Goal: Information Seeking & Learning: Learn about a topic

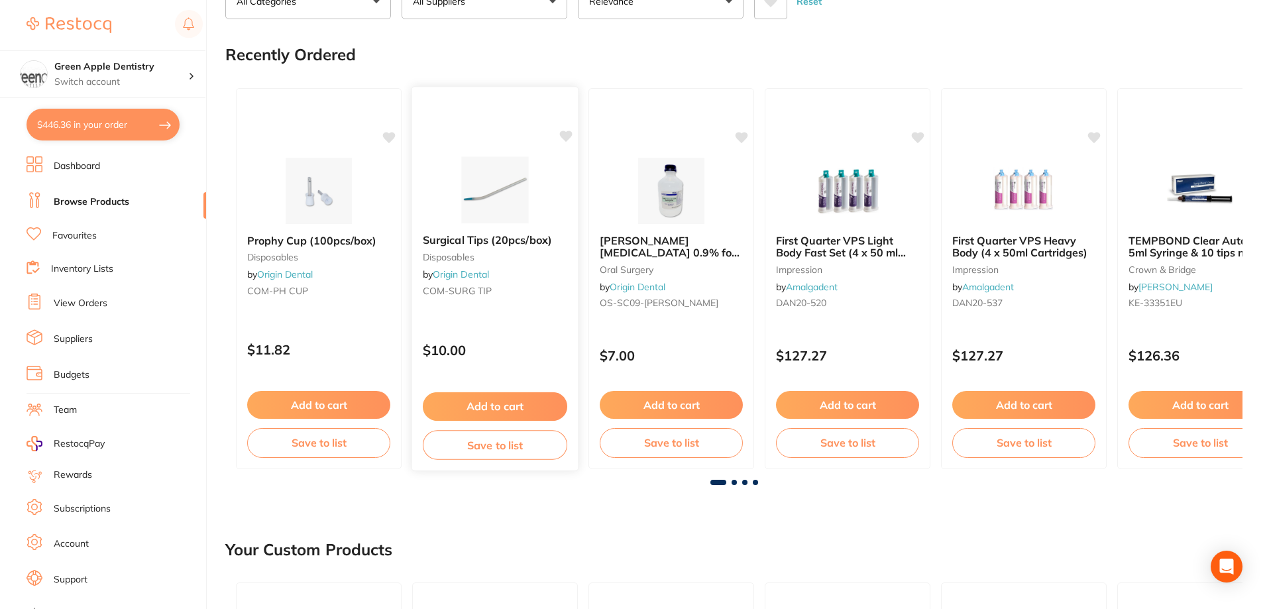
scroll to position [133, 0]
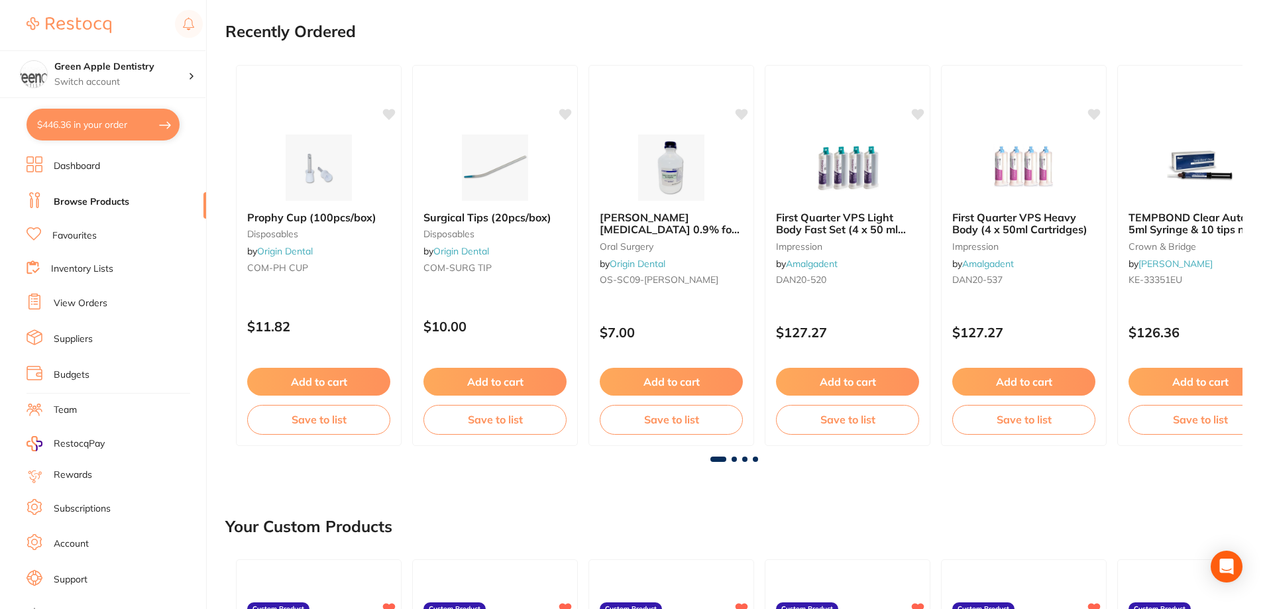
click at [732, 459] on span at bounding box center [734, 459] width 5 height 5
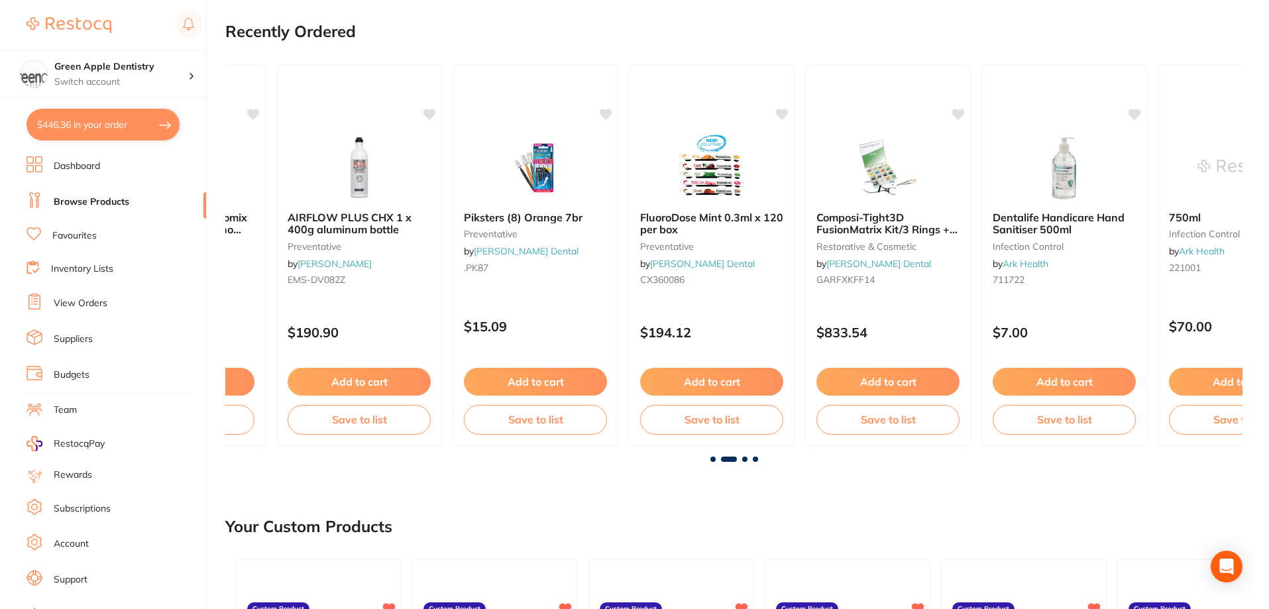
click at [744, 457] on span at bounding box center [744, 459] width 5 height 5
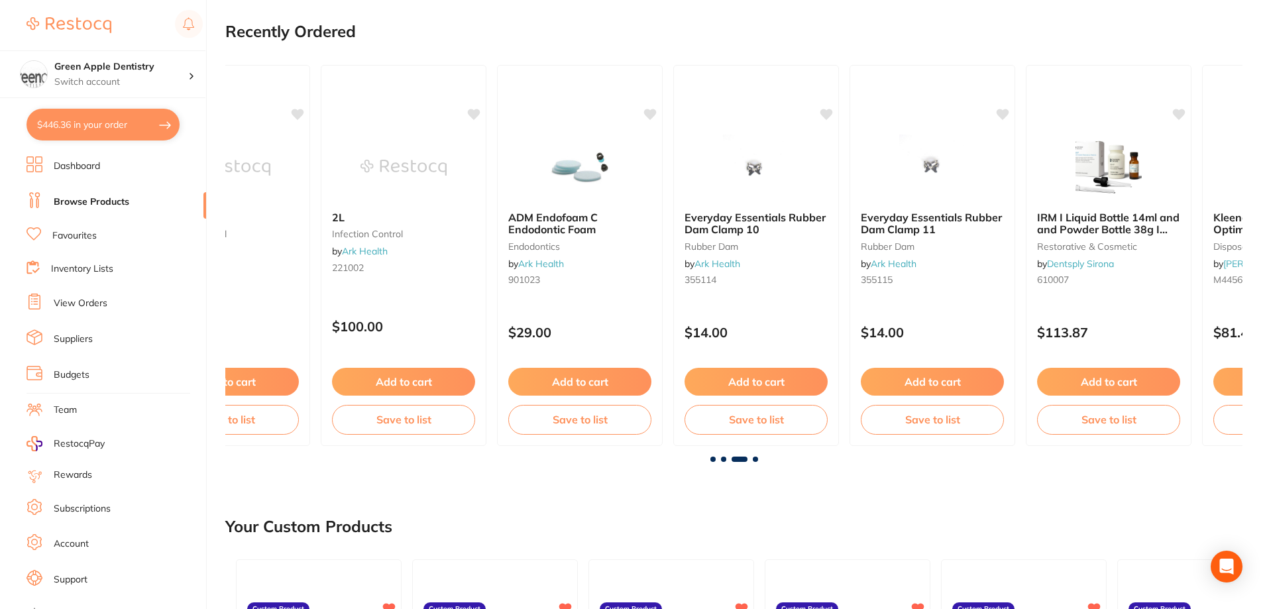
scroll to position [0, 2035]
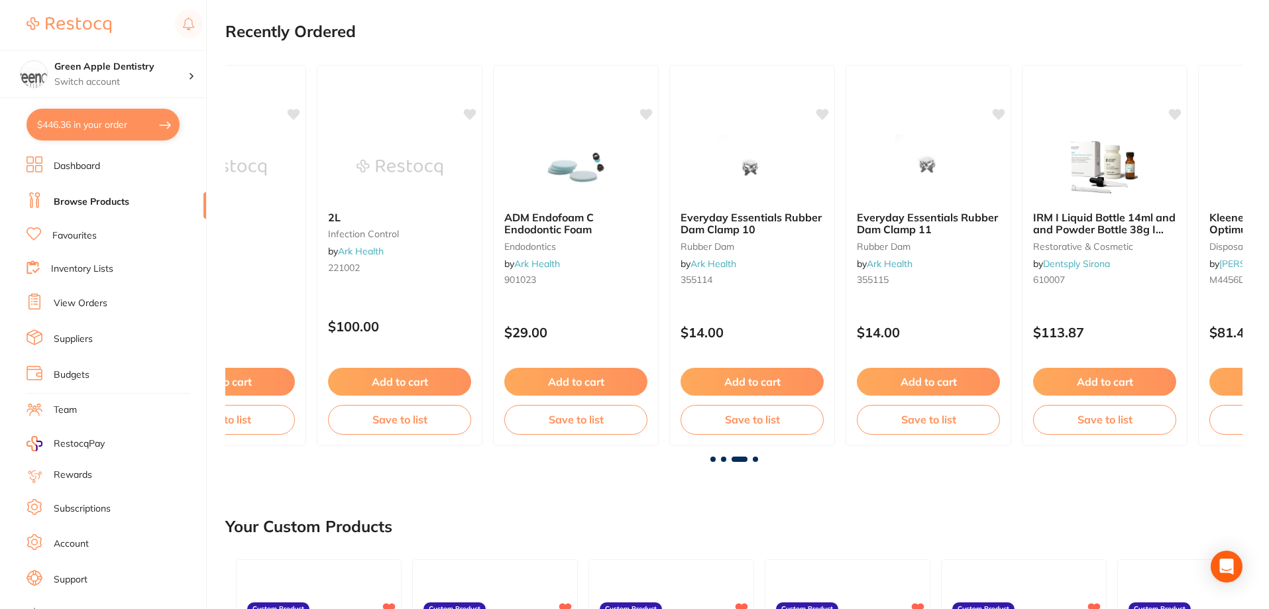
click at [757, 461] on span at bounding box center [755, 459] width 5 height 5
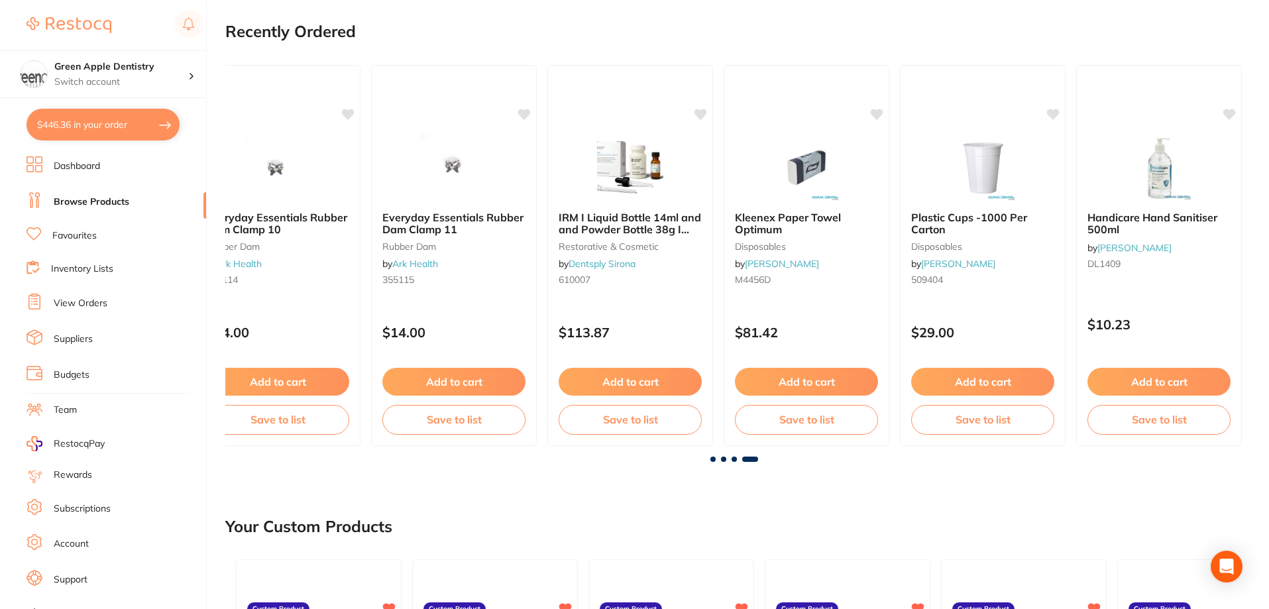
scroll to position [0, 2519]
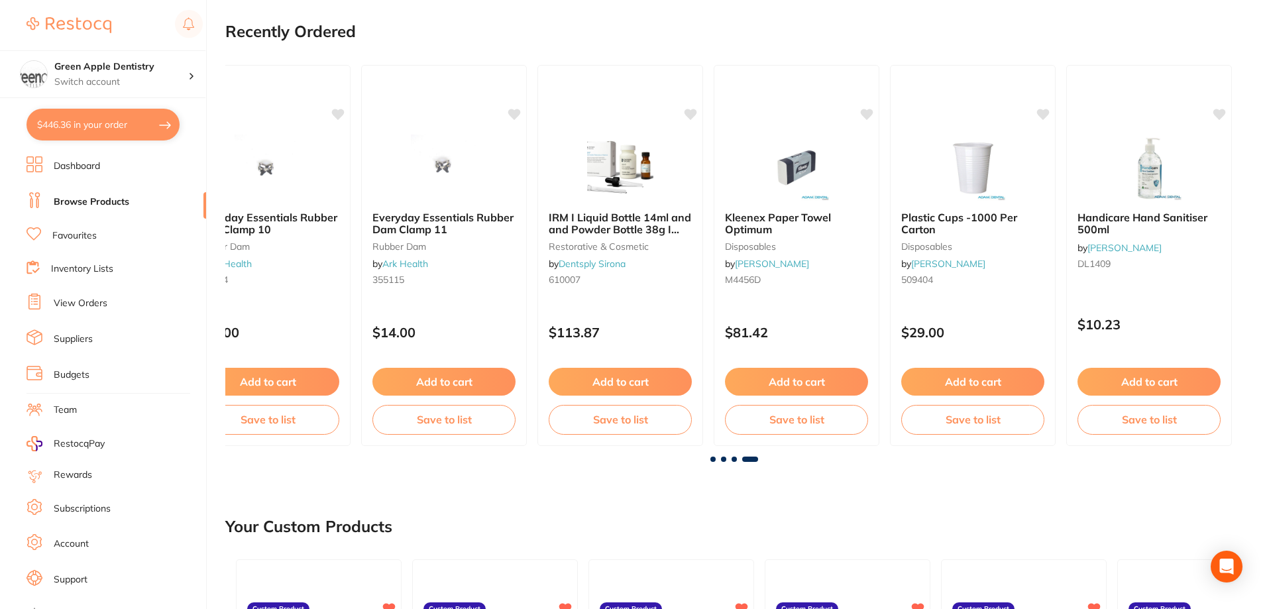
click at [714, 459] on span at bounding box center [712, 459] width 5 height 5
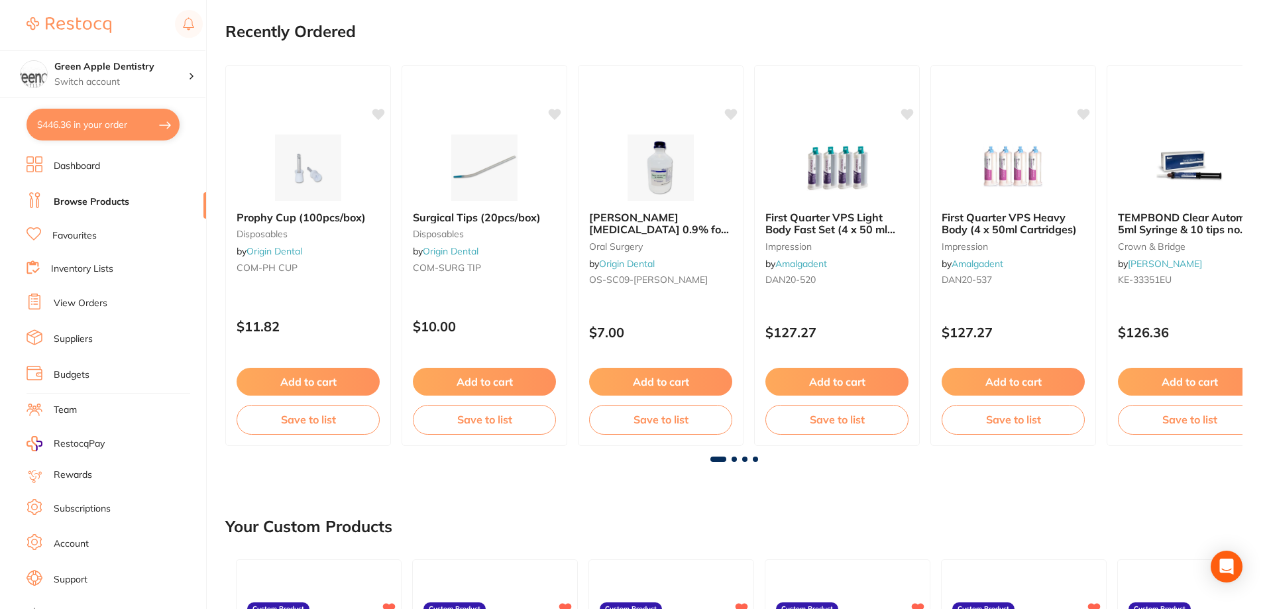
scroll to position [0, 0]
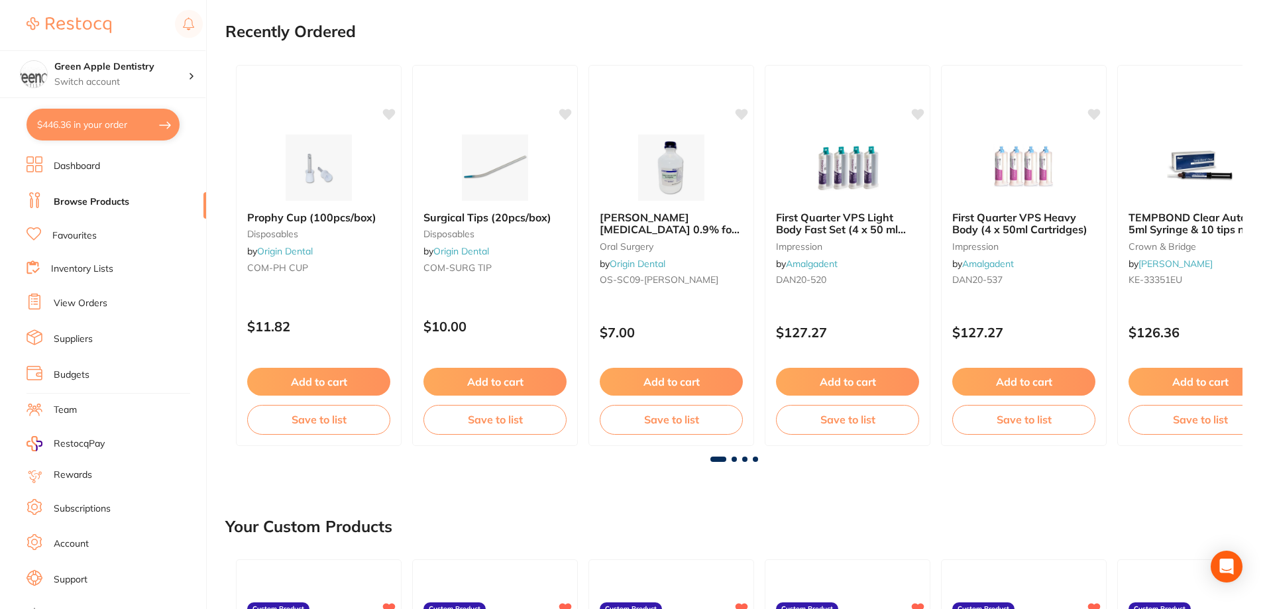
click at [732, 460] on span at bounding box center [734, 459] width 5 height 5
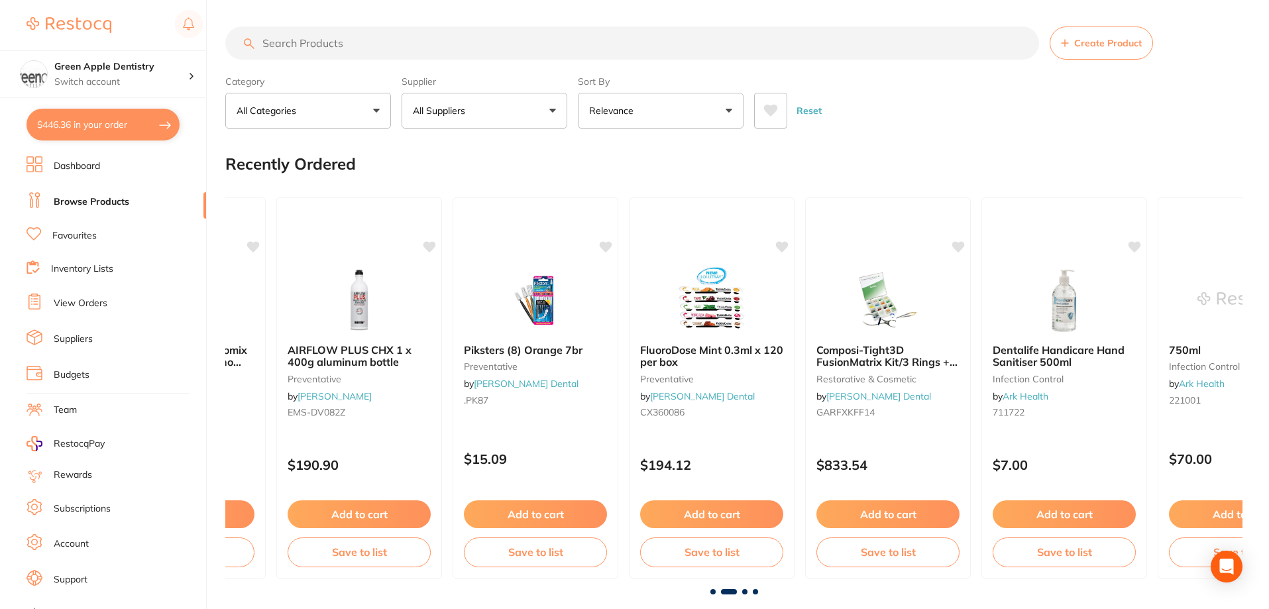
click at [96, 162] on link "Dashboard" at bounding box center [77, 166] width 46 height 13
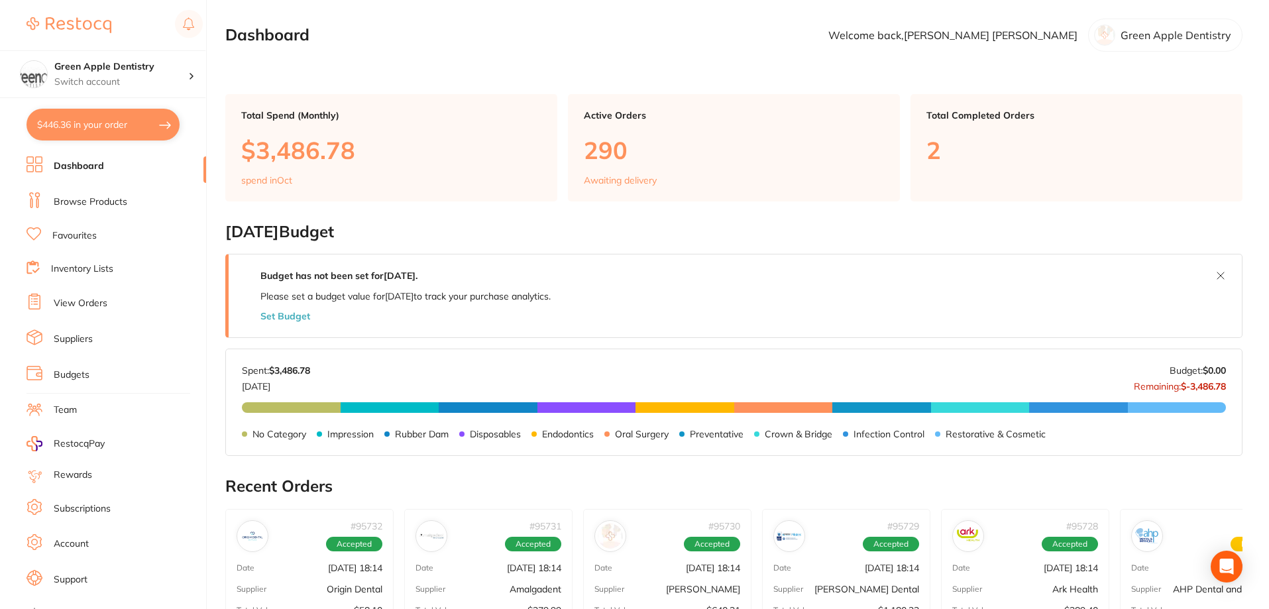
click at [95, 199] on link "Browse Products" at bounding box center [91, 202] width 74 height 13
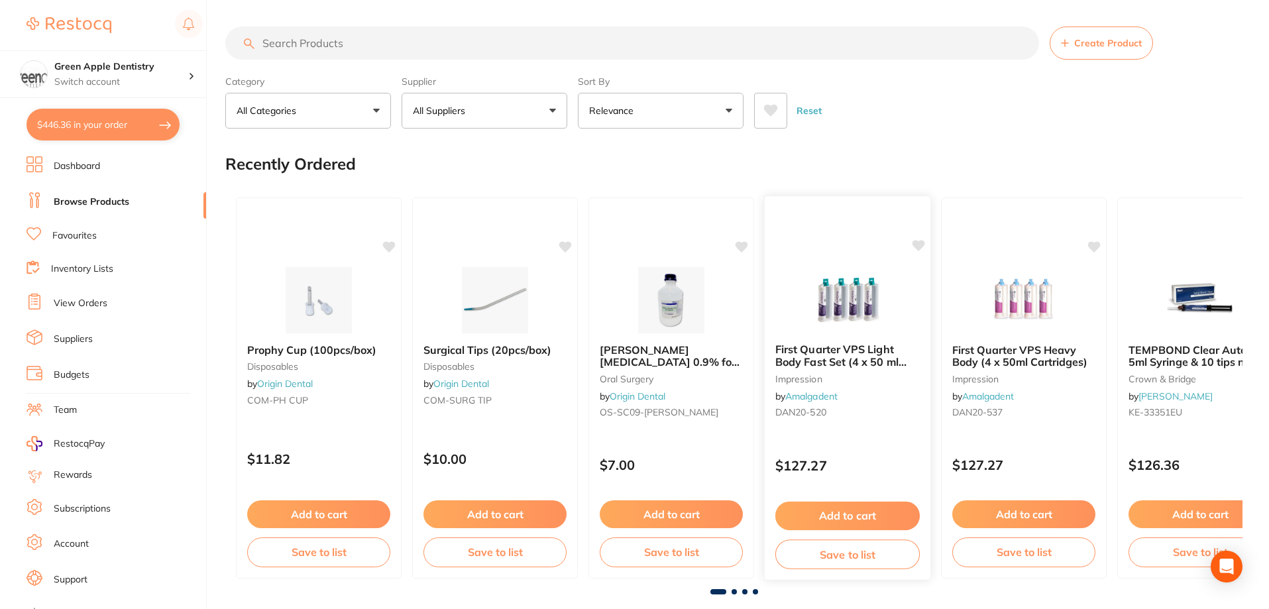
click at [836, 284] on img at bounding box center [847, 299] width 87 height 67
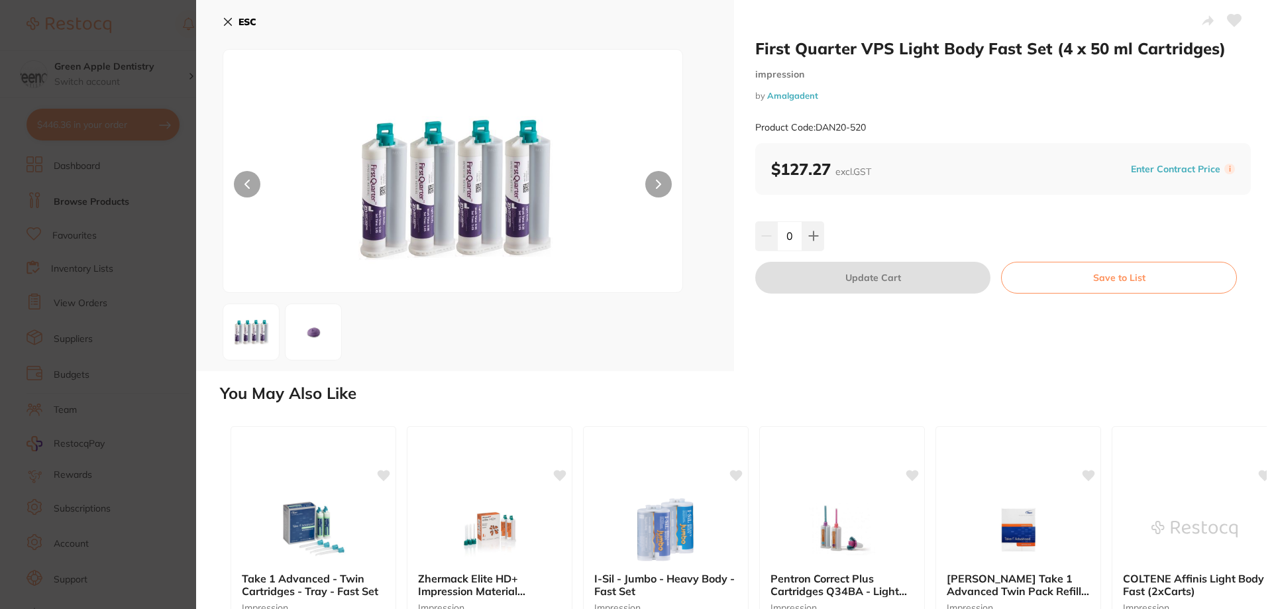
click at [242, 22] on b "ESC" at bounding box center [248, 22] width 18 height 12
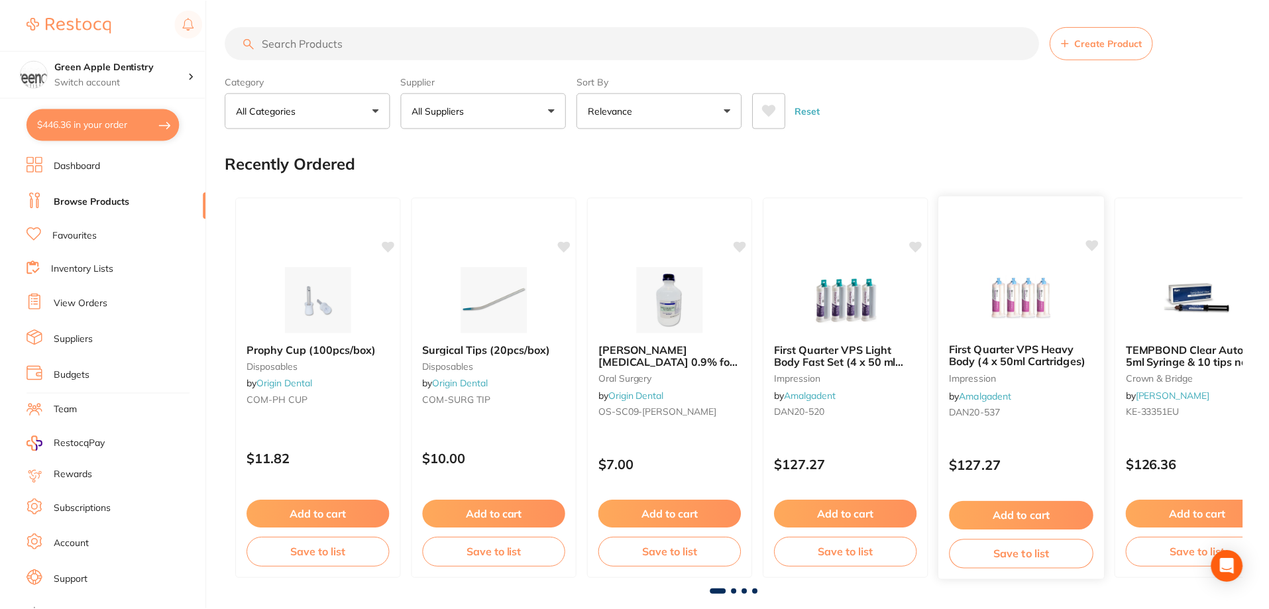
scroll to position [2, 0]
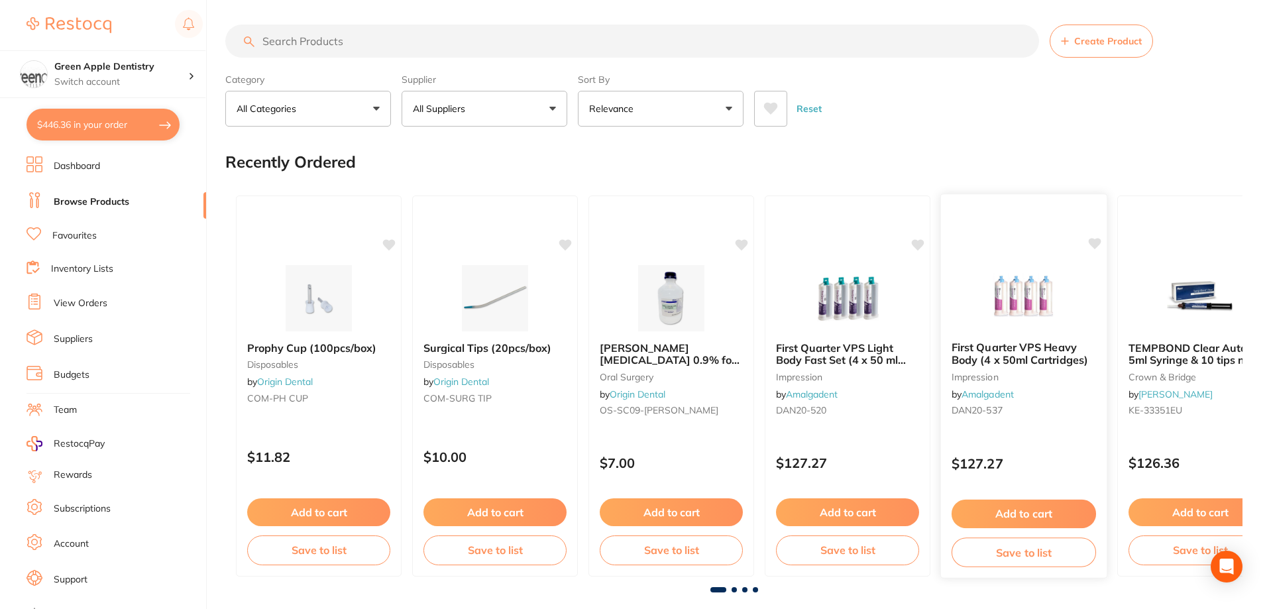
click at [1011, 323] on img at bounding box center [1023, 297] width 87 height 67
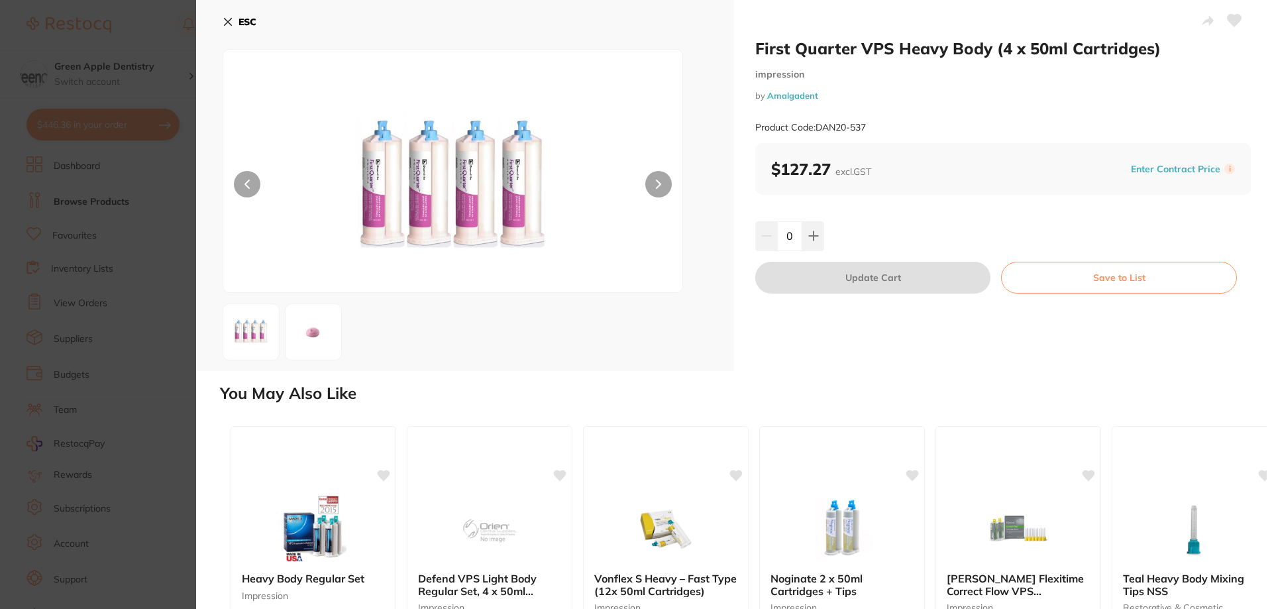
click at [256, 24] on b "ESC" at bounding box center [248, 22] width 18 height 12
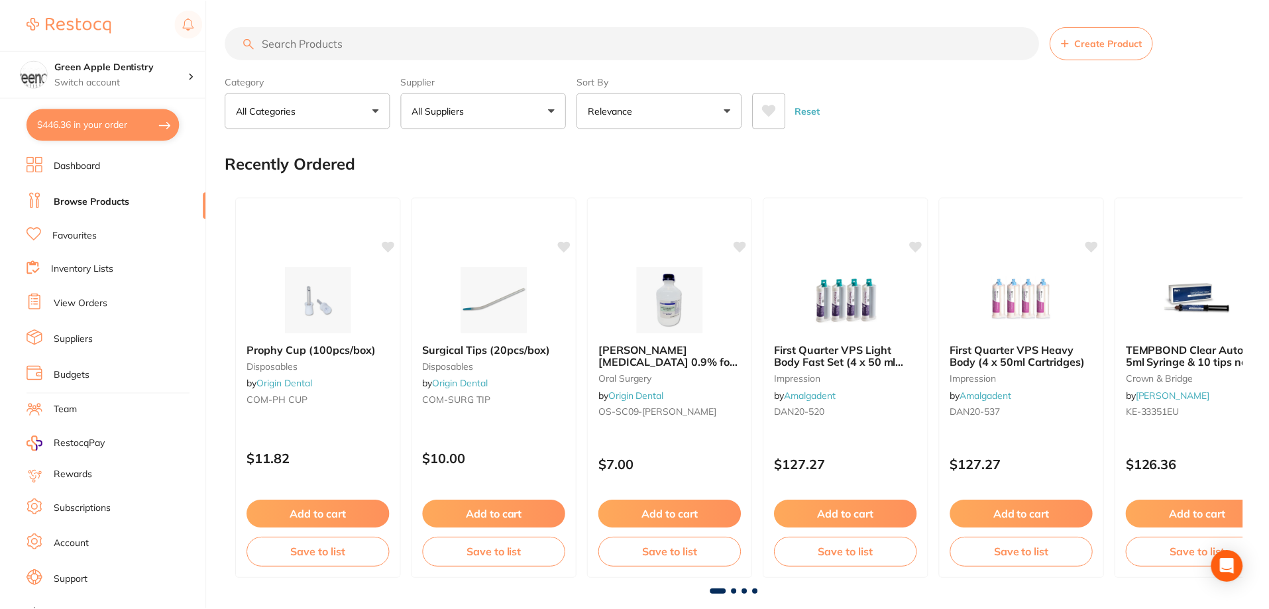
scroll to position [2, 0]
